Goal: Task Accomplishment & Management: Manage account settings

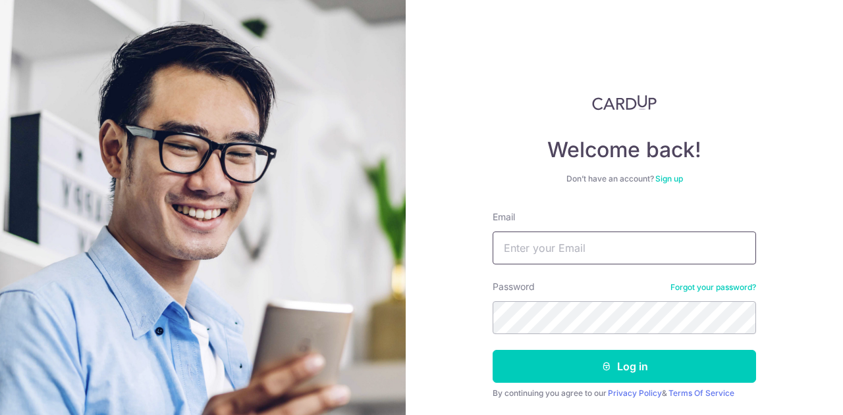
click at [531, 255] on input "Email" at bounding box center [624, 248] width 263 height 33
type input "[EMAIL_ADDRESS][DOMAIN_NAME]"
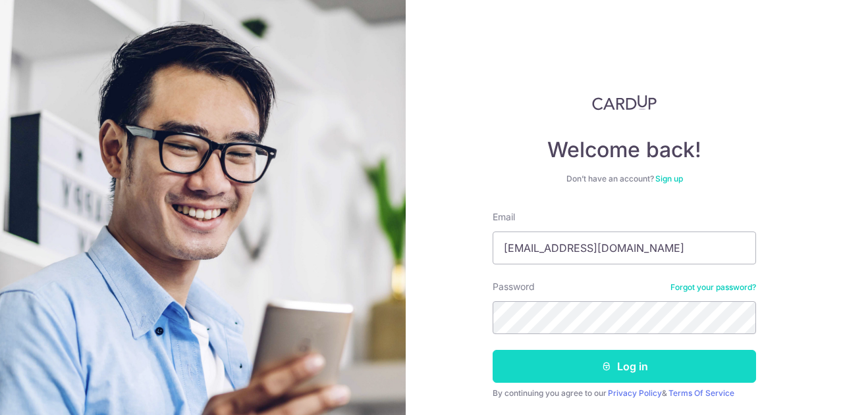
click at [562, 360] on button "Log in" at bounding box center [624, 366] width 263 height 33
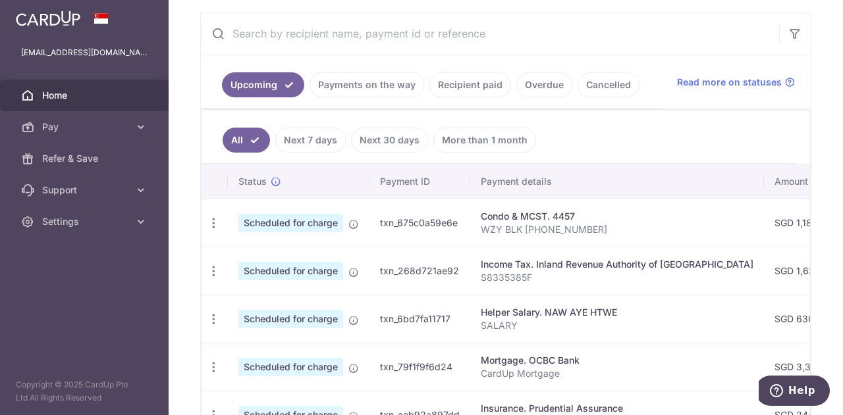
scroll to position [263, 0]
